Goal: Navigation & Orientation: Find specific page/section

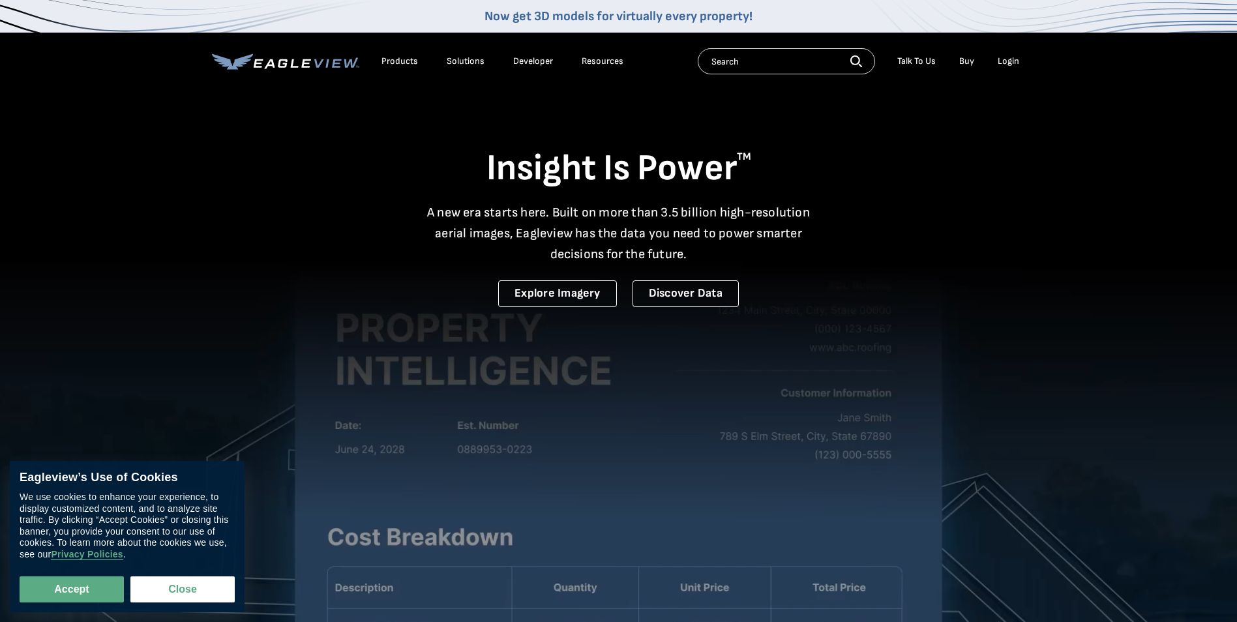
click at [1012, 58] on div "Login" at bounding box center [1009, 61] width 22 height 12
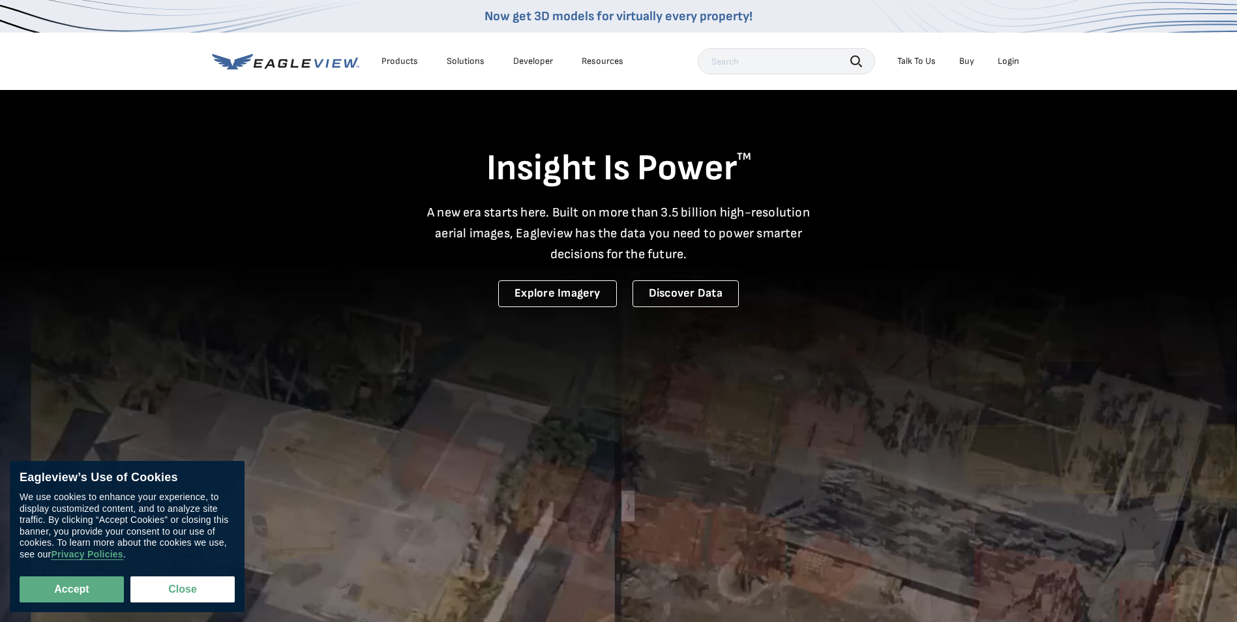
click at [1008, 63] on div "Login" at bounding box center [1009, 61] width 22 height 12
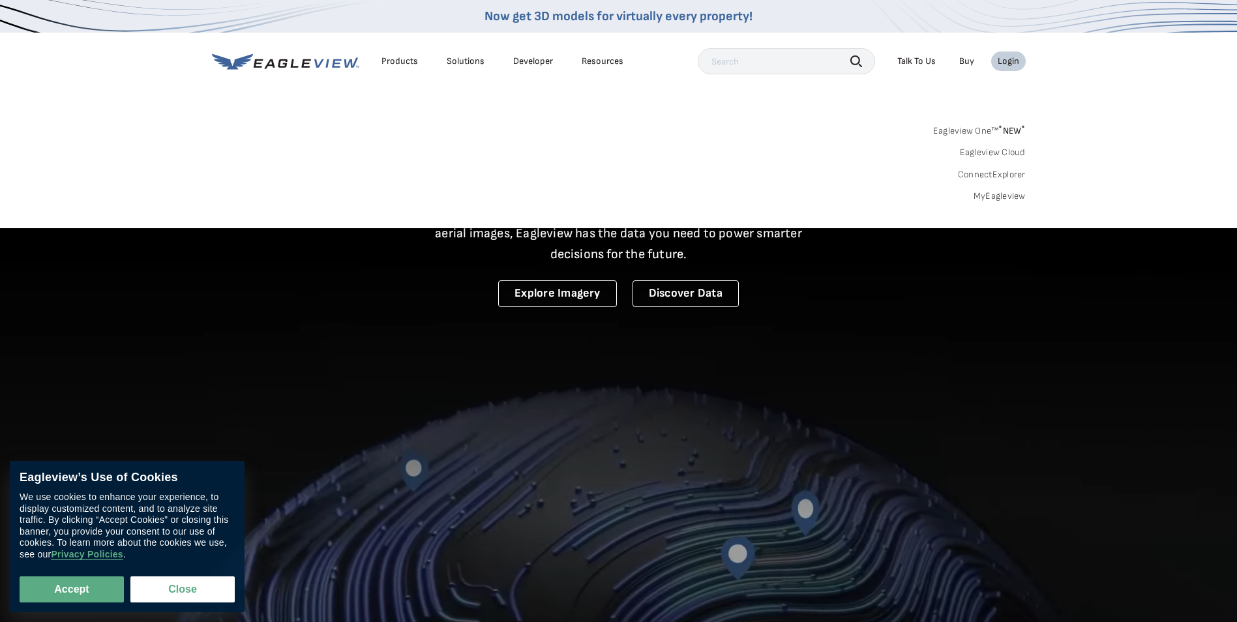
click at [978, 130] on link "Eagleview One™ * NEW *" at bounding box center [979, 128] width 93 height 15
